Goal: Information Seeking & Learning: Learn about a topic

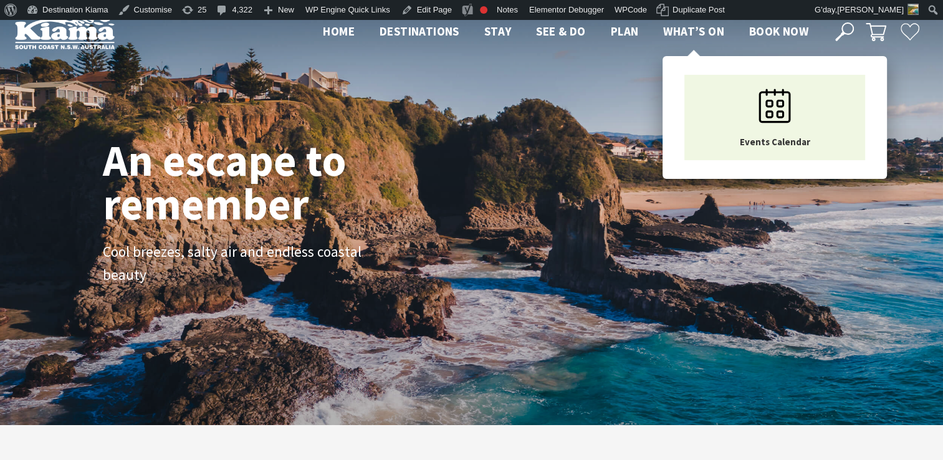
click at [691, 29] on span "What’s On" at bounding box center [693, 31] width 61 height 15
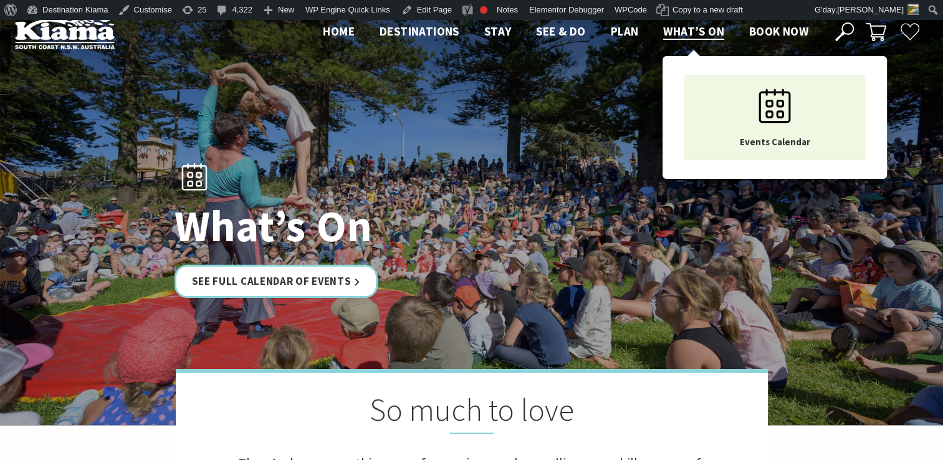
click at [695, 32] on span "What’s On" at bounding box center [693, 31] width 61 height 15
